Goal: Task Accomplishment & Management: Complete application form

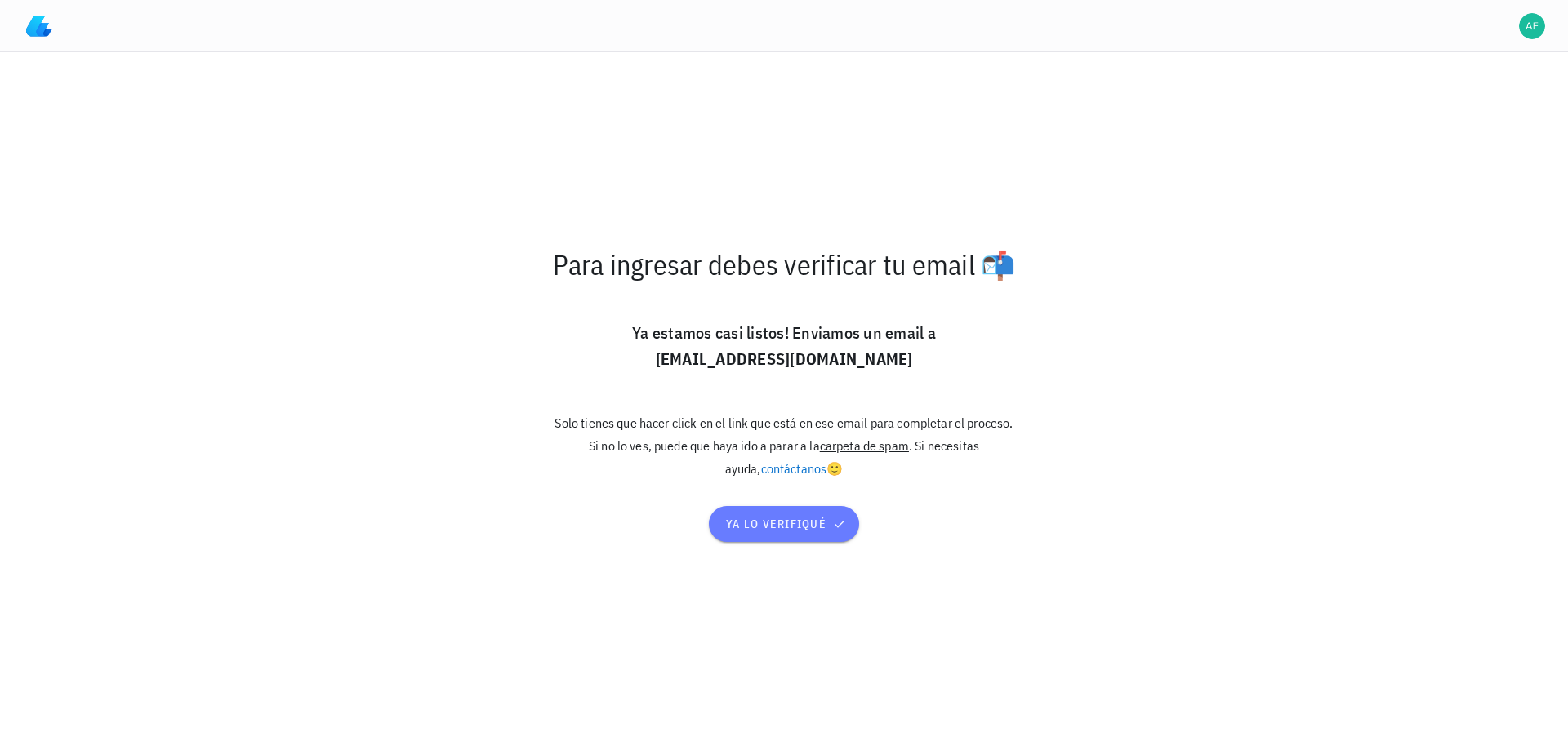
click at [745, 527] on span "ya lo verifiqué" at bounding box center [784, 524] width 117 height 15
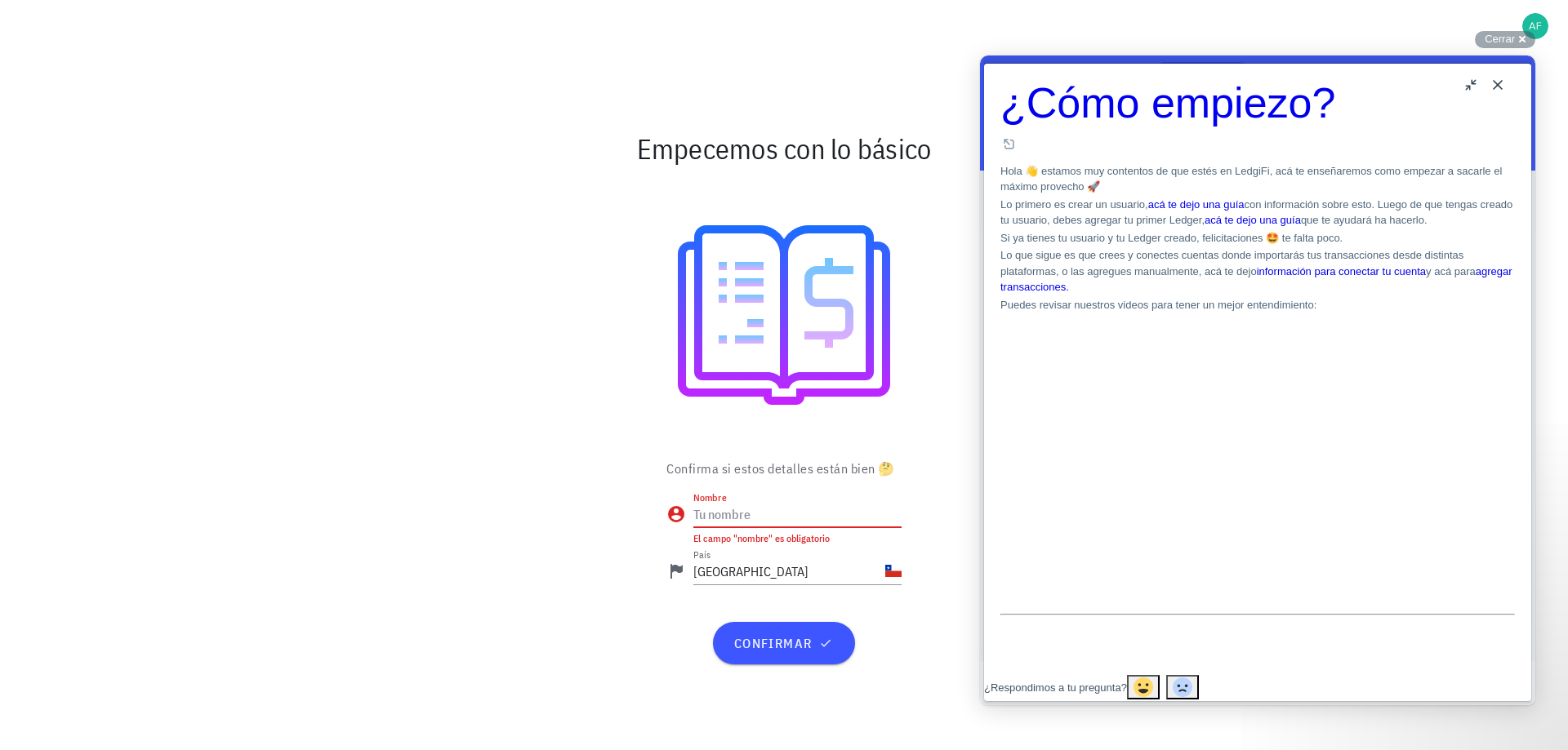
click at [767, 516] on input "Nombre" at bounding box center [798, 514] width 209 height 26
type input "[PERSON_NAME]"
click at [771, 641] on span "confirmar" at bounding box center [784, 643] width 102 height 17
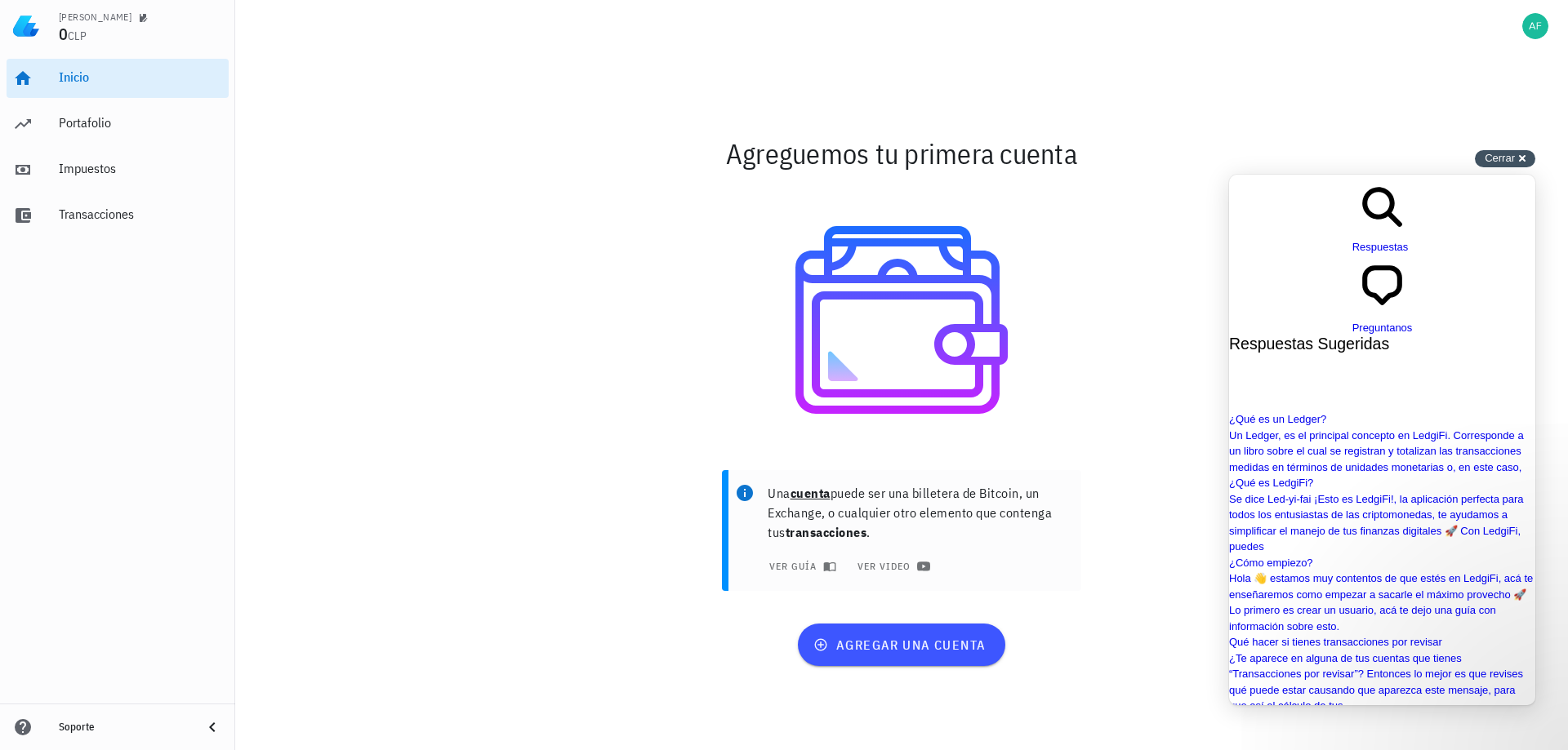
click at [1498, 159] on span "Cerrar" at bounding box center [1500, 158] width 30 height 12
